Goal: Navigation & Orientation: Find specific page/section

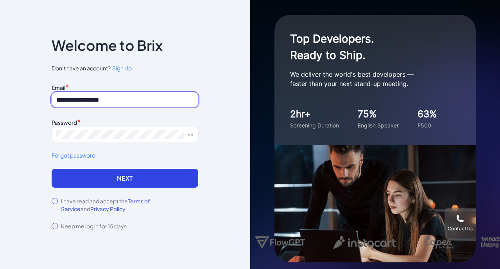
type input "**********"
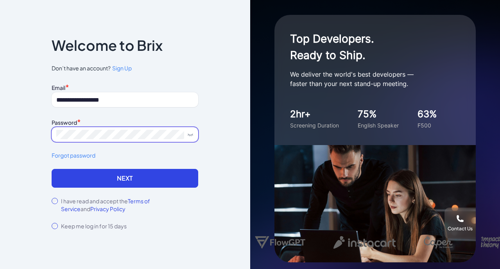
click at [125, 178] on button "Next" at bounding box center [125, 178] width 146 height 19
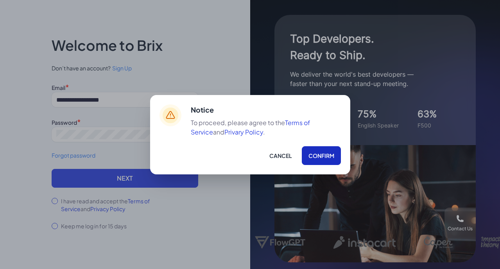
click at [328, 155] on button "Confirm" at bounding box center [321, 155] width 39 height 19
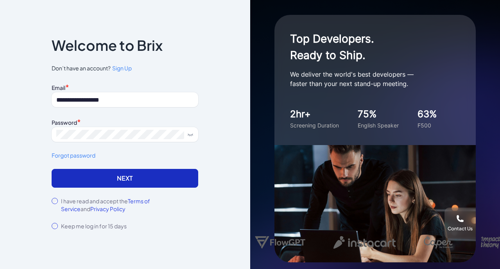
click at [130, 180] on button "Next" at bounding box center [125, 178] width 146 height 19
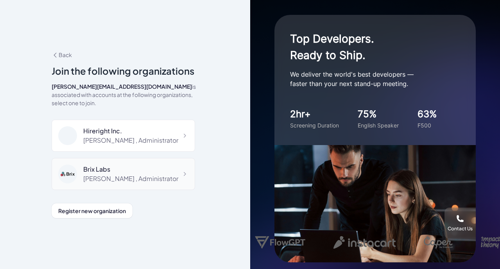
click at [127, 166] on div "Brix Labs" at bounding box center [130, 168] width 95 height 9
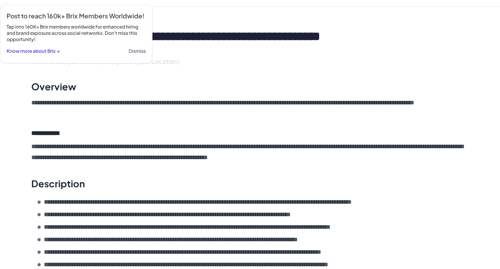
click at [136, 57] on button "Dismiss" at bounding box center [137, 51] width 17 height 11
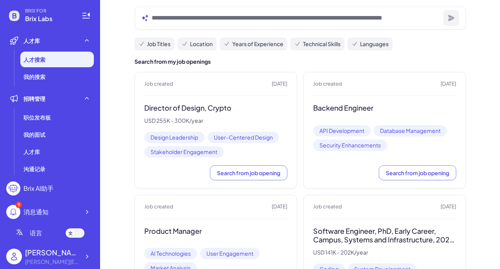
scroll to position [103, 0]
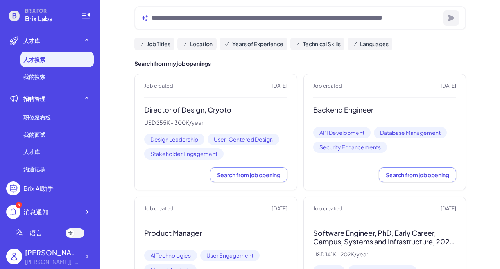
click at [55, 212] on div "9 消息通知" at bounding box center [50, 212] width 88 height 14
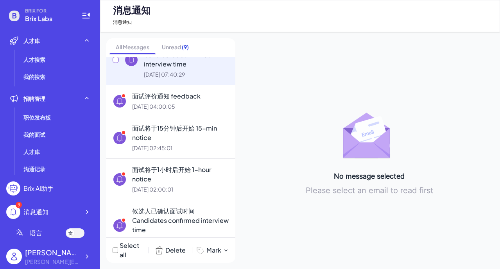
scroll to position [180, 0]
